Goal: Task Accomplishment & Management: Use online tool/utility

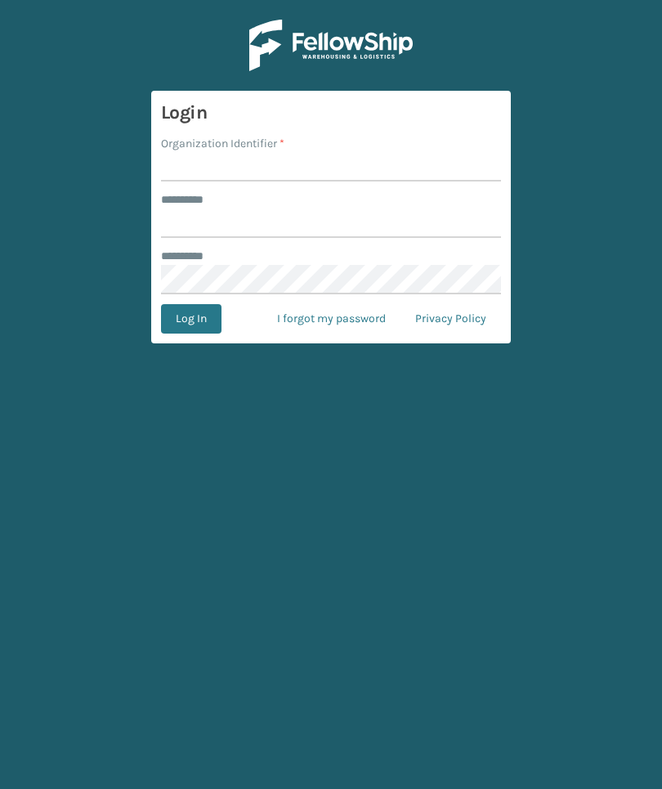
click at [194, 166] on input "Organization Identifier *" at bounding box center [331, 166] width 340 height 29
type input "TFM"
click at [438, 209] on input "******** *" at bounding box center [331, 222] width 340 height 29
type input "***"
click at [190, 319] on button "Log In" at bounding box center [191, 318] width 60 height 29
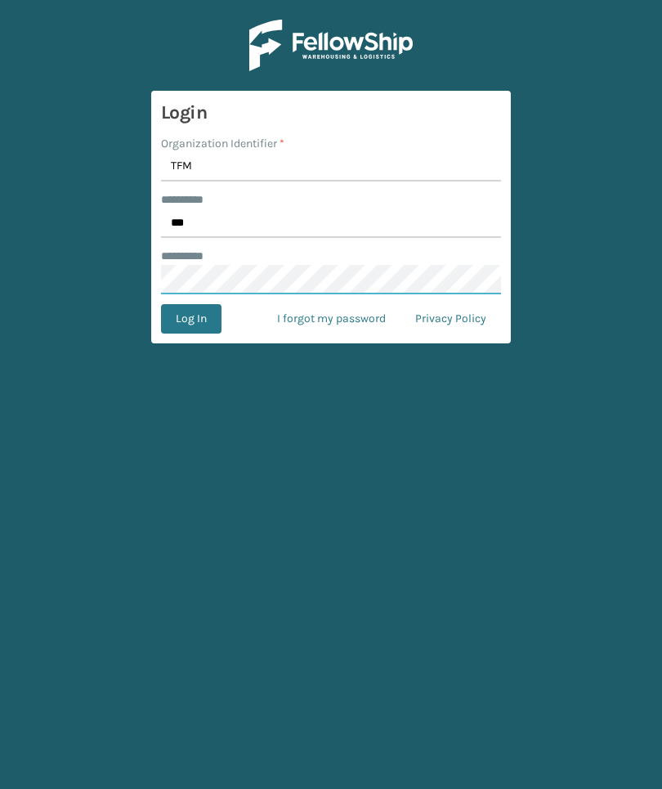
click at [190, 319] on button "Log In" at bounding box center [191, 318] width 60 height 29
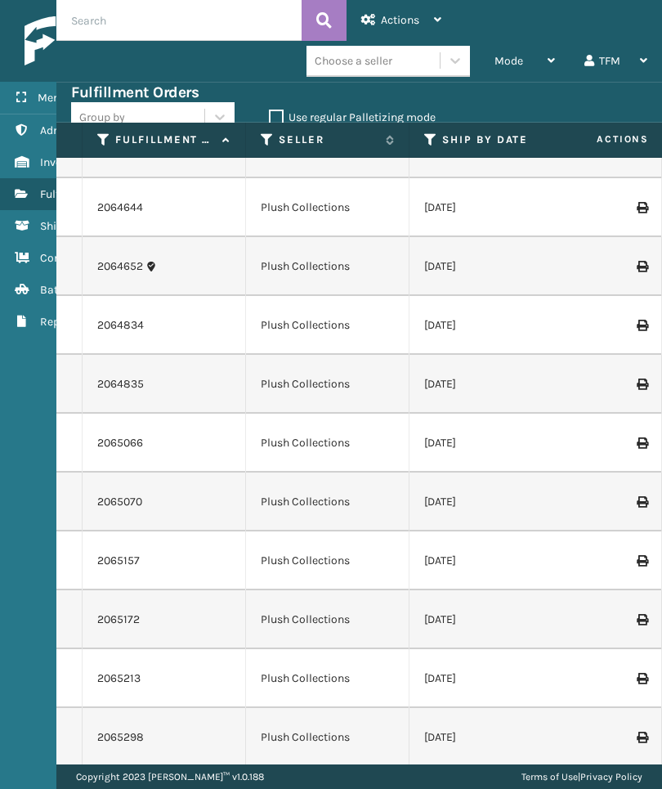
scroll to position [1156, 0]
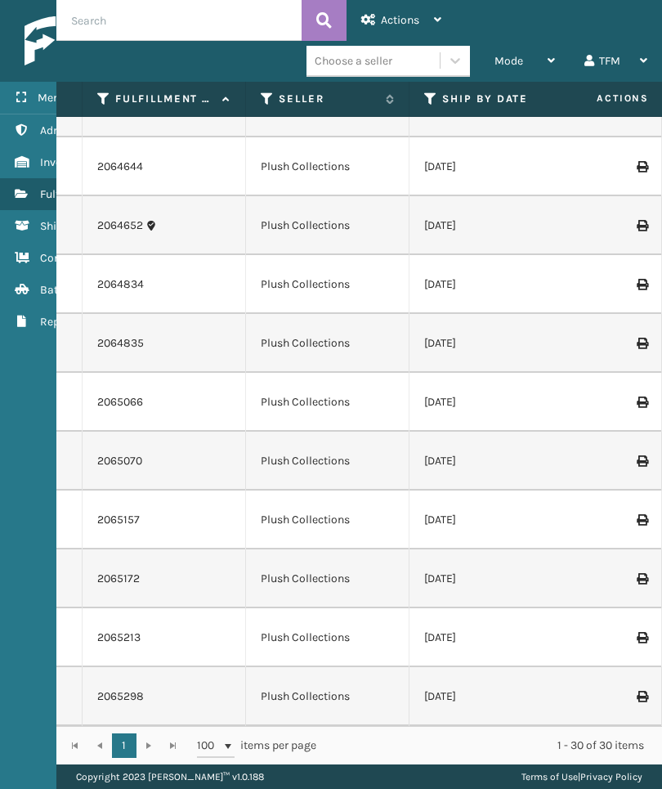
click at [578, 437] on td at bounding box center [600, 460] width 123 height 59
click at [423, 20] on div "Actions" at bounding box center [401, 20] width 80 height 41
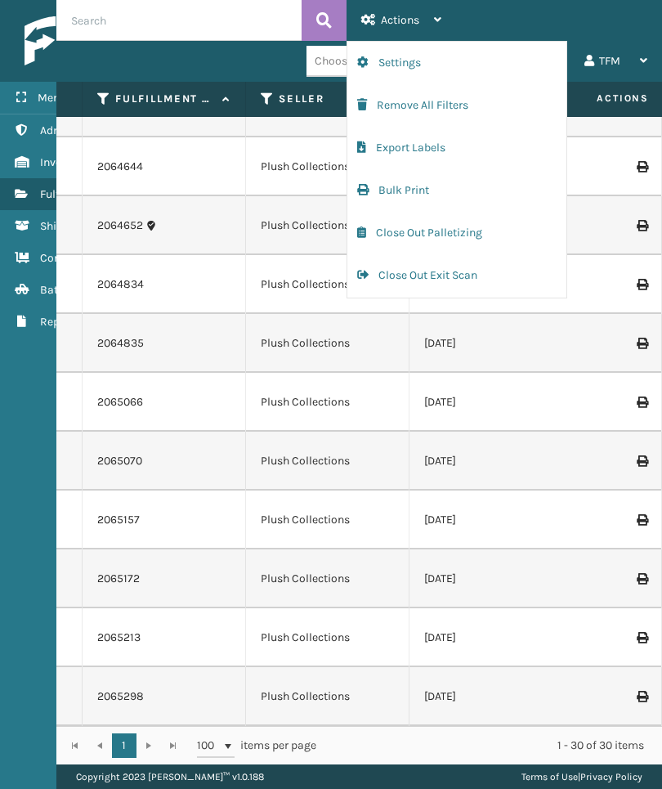
click at [509, 194] on button "Bulk Print" at bounding box center [456, 190] width 219 height 42
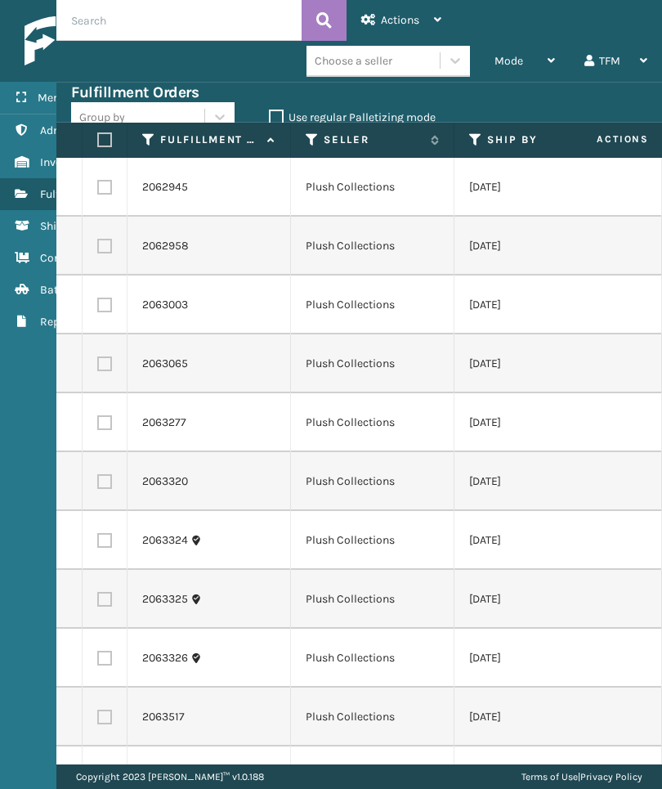
click at [433, 15] on div "Actions" at bounding box center [401, 20] width 80 height 41
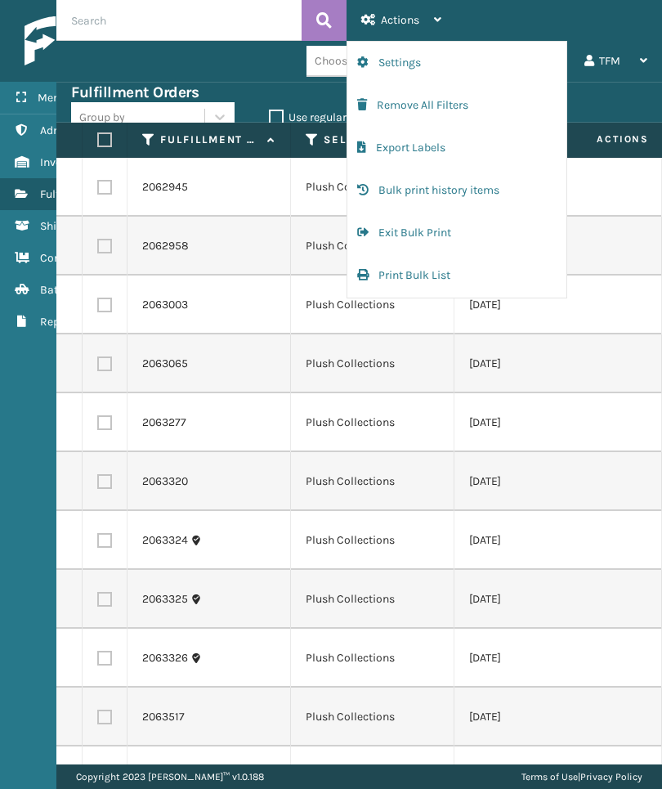
click at [516, 186] on button "Bulk print history items" at bounding box center [456, 190] width 219 height 42
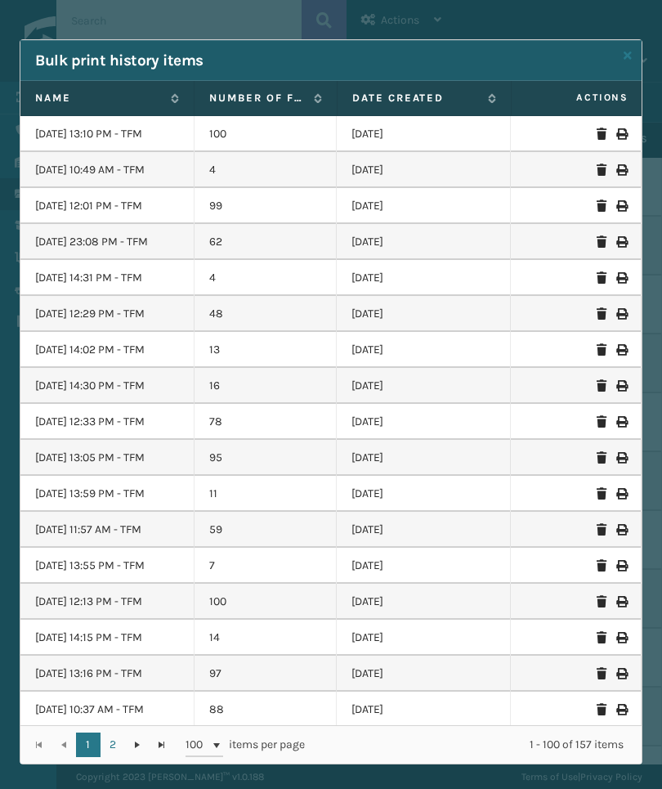
click at [69, 96] on label "Name" at bounding box center [98, 98] width 127 height 15
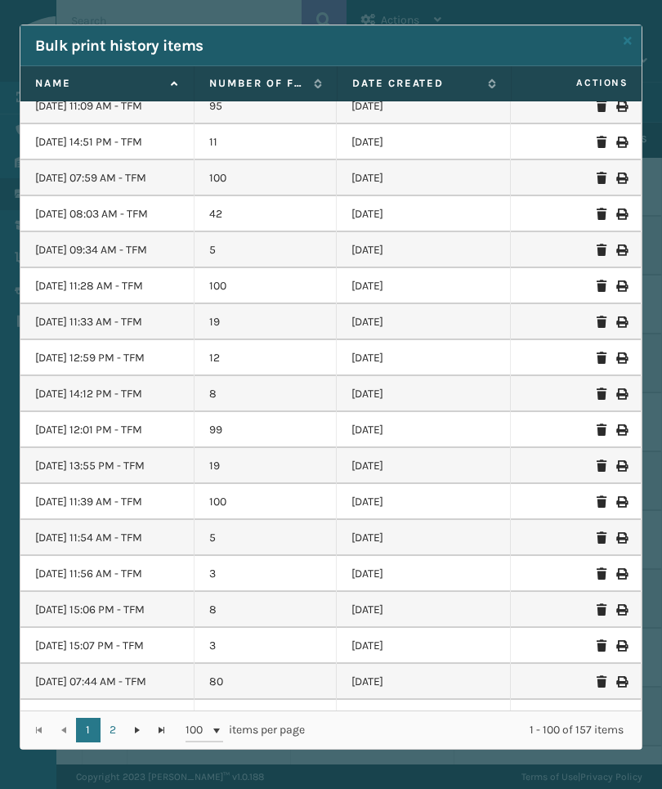
click at [116, 728] on link "2" at bounding box center [113, 730] width 25 height 25
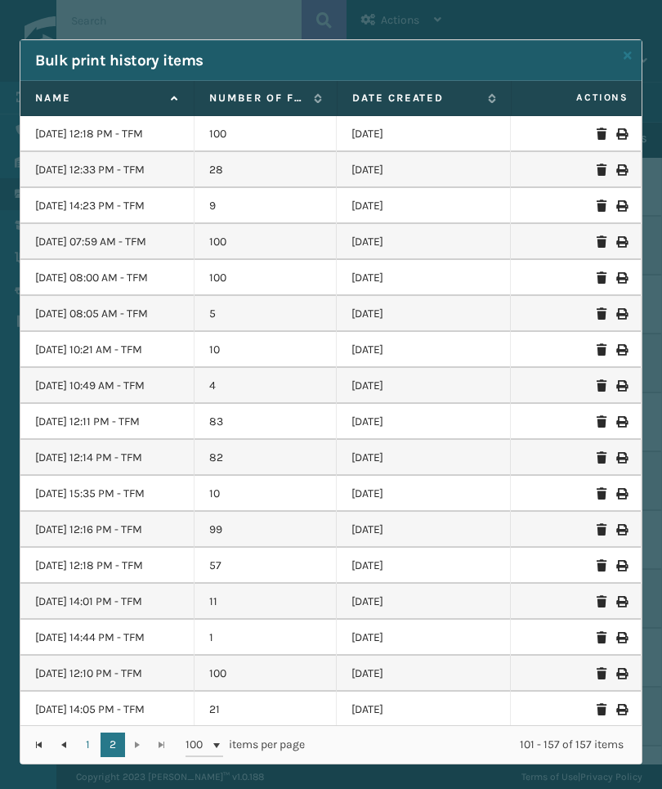
click at [625, 60] on icon at bounding box center [628, 55] width 8 height 11
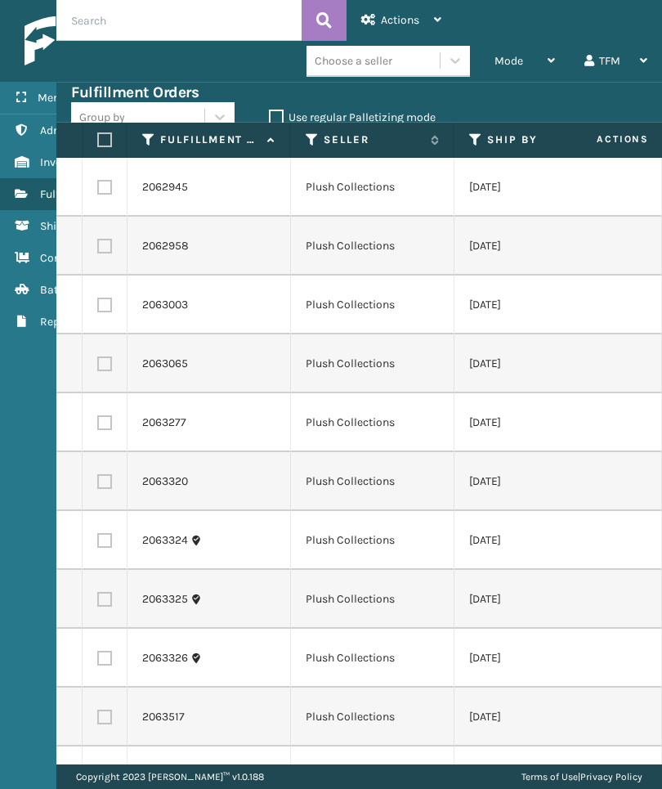
click at [409, 17] on span "Actions" at bounding box center [400, 20] width 38 height 14
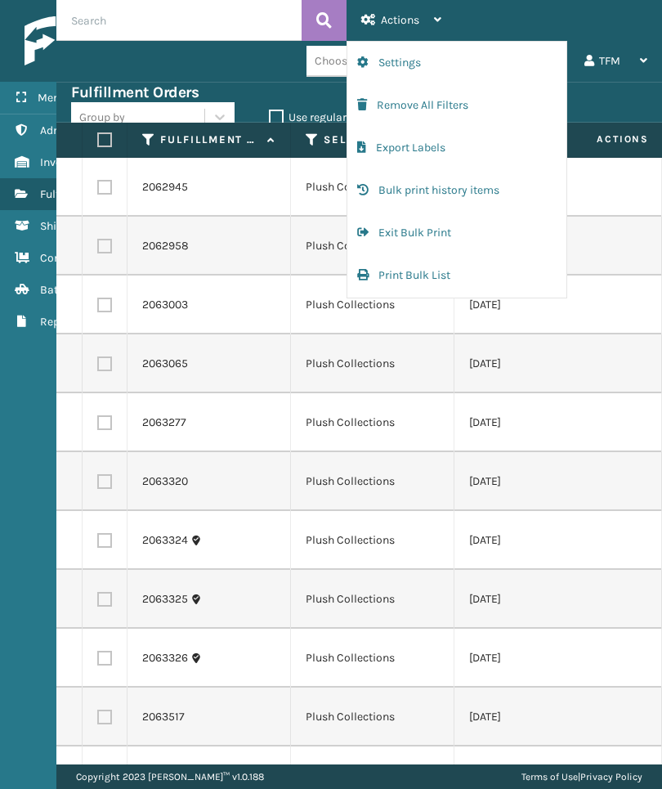
click at [522, 234] on button "Exit Bulk Print" at bounding box center [456, 233] width 219 height 42
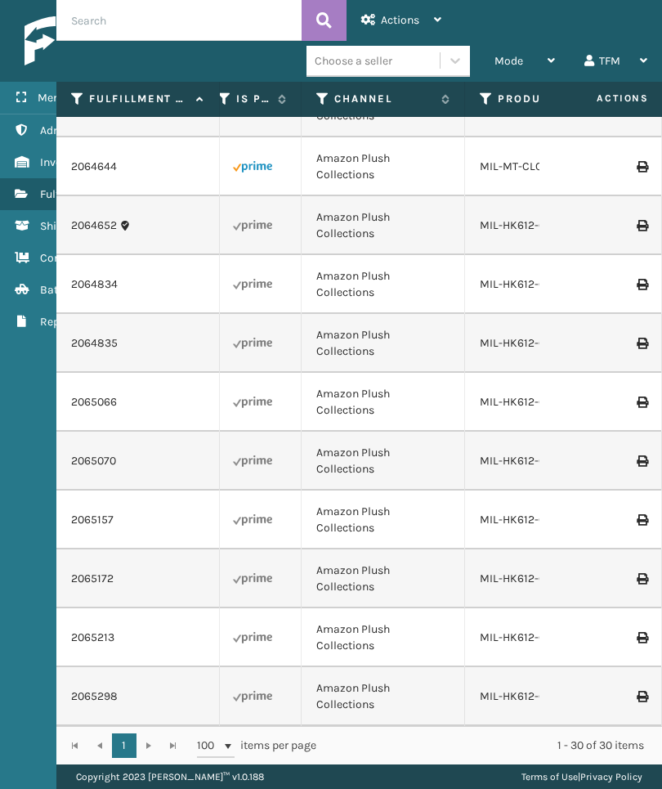
click at [19, 156] on icon at bounding box center [21, 161] width 13 height 11
